Goal: Task Accomplishment & Management: Complete application form

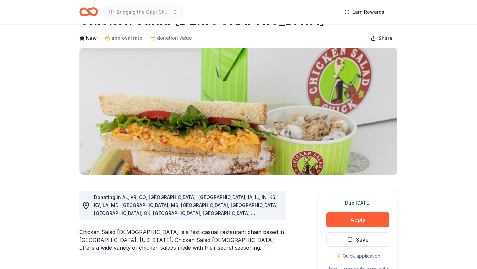
scroll to position [40, 0]
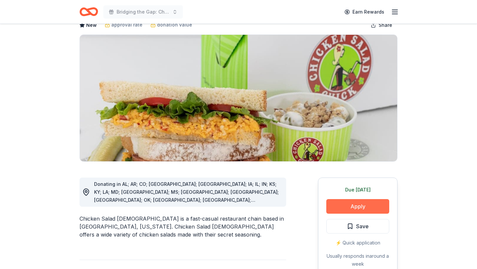
click at [352, 203] on button "Apply" at bounding box center [357, 206] width 63 height 15
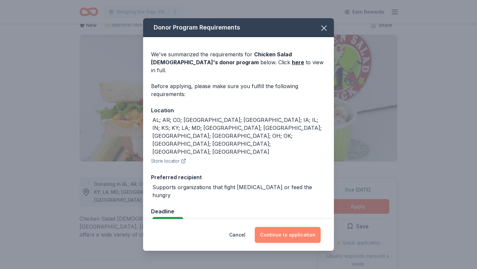
click at [272, 227] on button "Continue to application" at bounding box center [288, 235] width 66 height 16
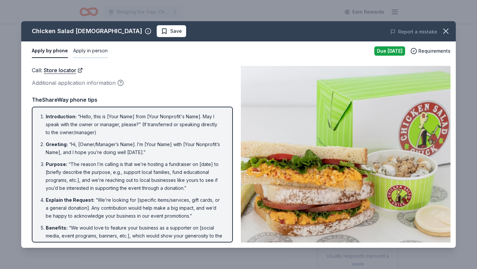
click at [92, 50] on button "Apply in person" at bounding box center [90, 51] width 34 height 14
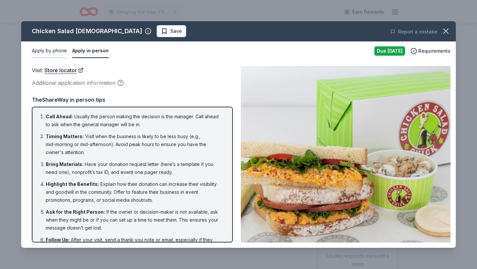
click at [60, 50] on button "Apply by phone" at bounding box center [49, 51] width 35 height 14
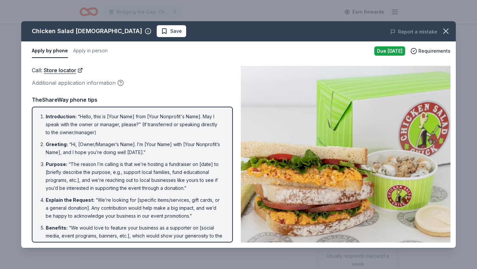
click at [146, 188] on li "Purpose : “The reason I’m calling is that we’re hosting a fundraiser on [date] …" at bounding box center [134, 176] width 177 height 32
drag, startPoint x: 215, startPoint y: 139, endPoint x: 174, endPoint y: 76, distance: 74.8
click at [214, 138] on ol "Introduction : “Hello, this is [Your Name] from [Your Nonprofit's Name]. May I …" at bounding box center [132, 235] width 189 height 245
click at [449, 32] on icon "button" at bounding box center [445, 30] width 9 height 9
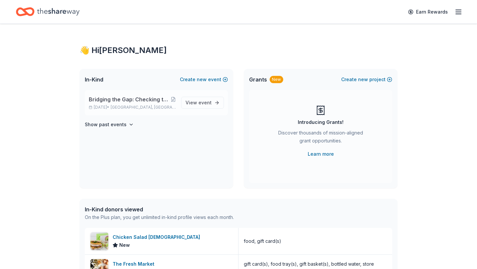
click at [124, 100] on span "Bridging the Gap: Checking the Pulse Centering Youth Power, Healing Communities…" at bounding box center [130, 99] width 82 height 8
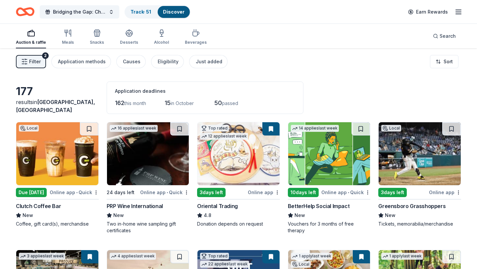
click at [330, 154] on img at bounding box center [329, 153] width 82 height 63
click at [363, 89] on div "177 results in Greensboro, NC Application deadlines 162 this month 15 in Octobe…" at bounding box center [238, 97] width 445 height 32
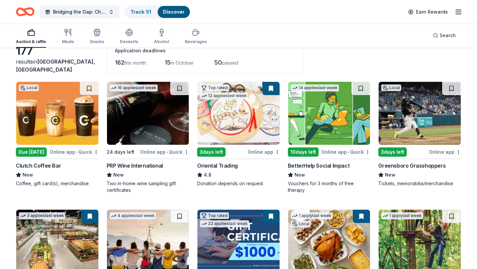
scroll to position [53, 0]
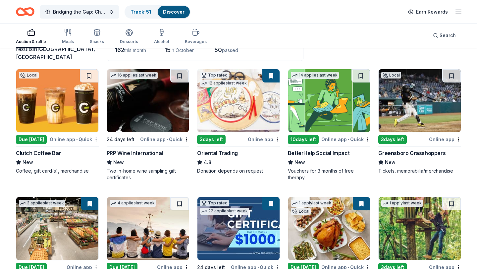
click at [325, 114] on img at bounding box center [329, 100] width 82 height 63
click at [361, 75] on button at bounding box center [360, 75] width 19 height 13
click at [440, 24] on div "Search" at bounding box center [443, 35] width 33 height 24
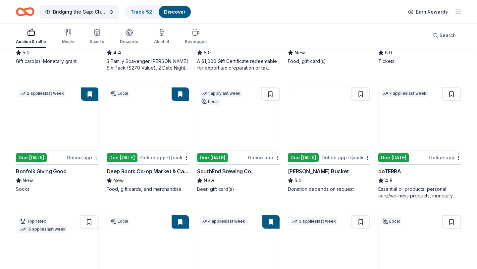
scroll to position [291, 0]
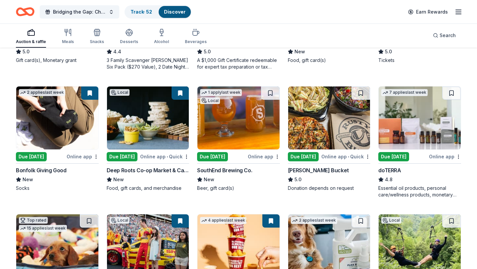
click at [54, 104] on img at bounding box center [57, 117] width 82 height 63
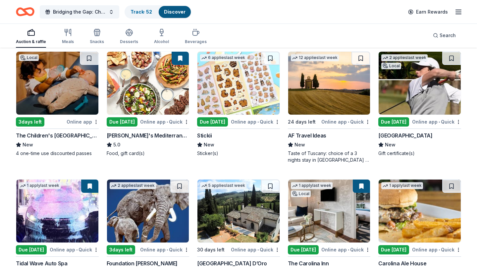
scroll to position [582, 0]
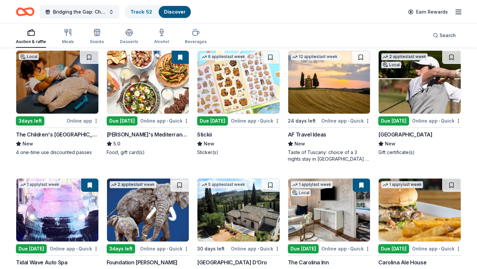
click at [140, 83] on img at bounding box center [148, 82] width 82 height 63
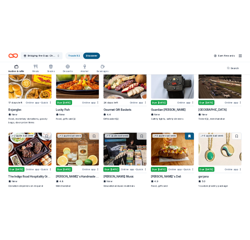
scroll to position [1124, 0]
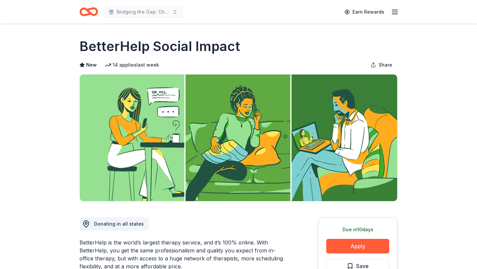
drag, startPoint x: 463, startPoint y: 36, endPoint x: 397, endPoint y: -29, distance: 92.4
click at [397, 0] on html "Bridging the Gap: Checking the Pulse Centering Youth Power, Healing Communities…" at bounding box center [238, 134] width 477 height 269
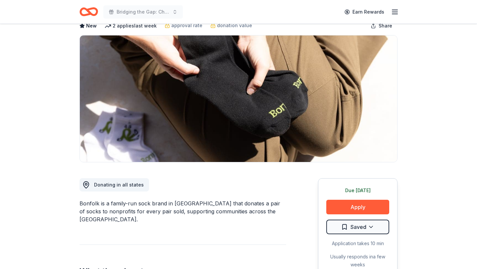
scroll to position [40, 0]
